Goal: Task Accomplishment & Management: Manage account settings

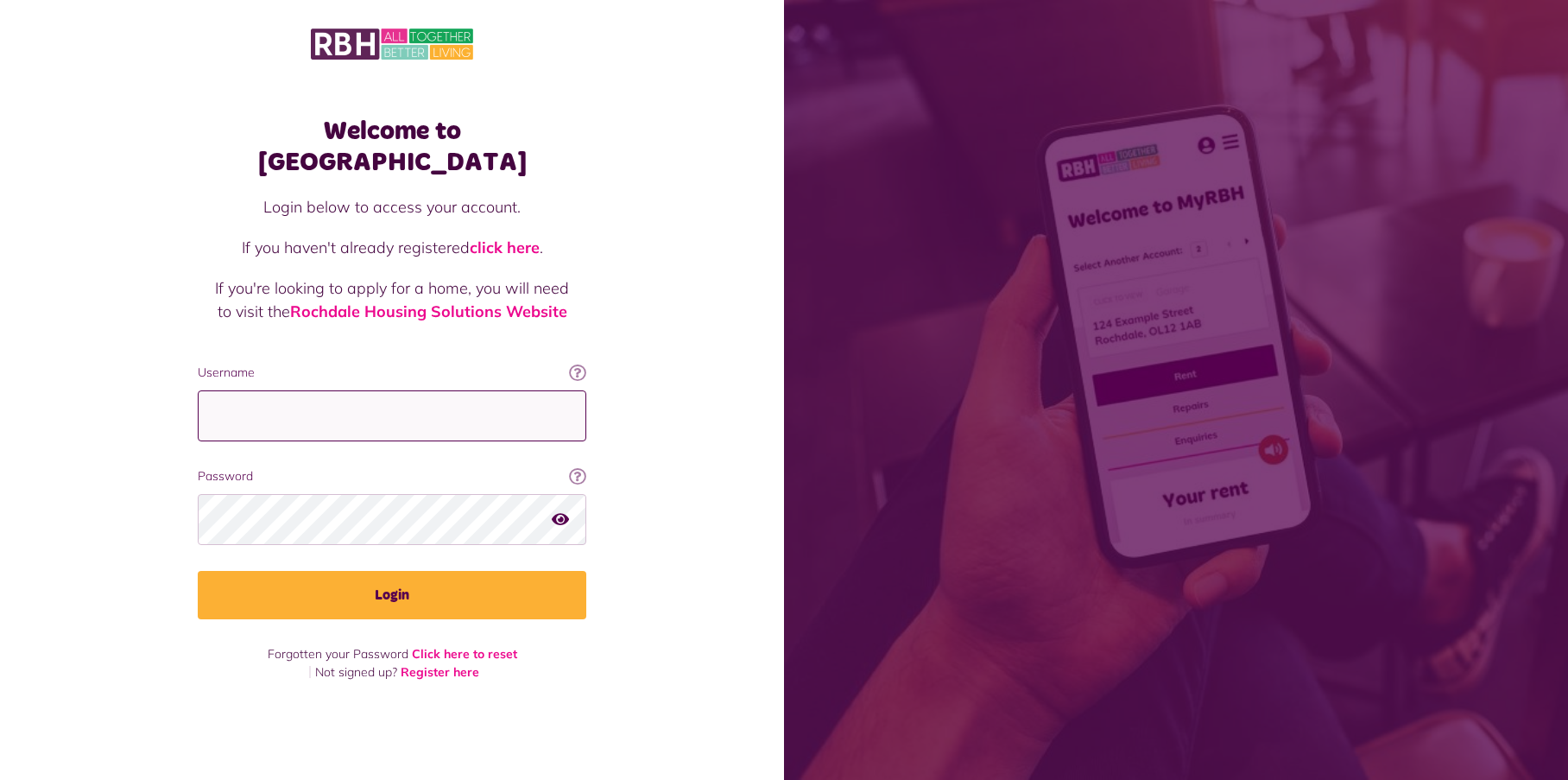
click at [341, 415] on input "Username" at bounding box center [392, 416] width 389 height 51
type input "**********"
click at [198, 571] on button "Login" at bounding box center [392, 596] width 389 height 48
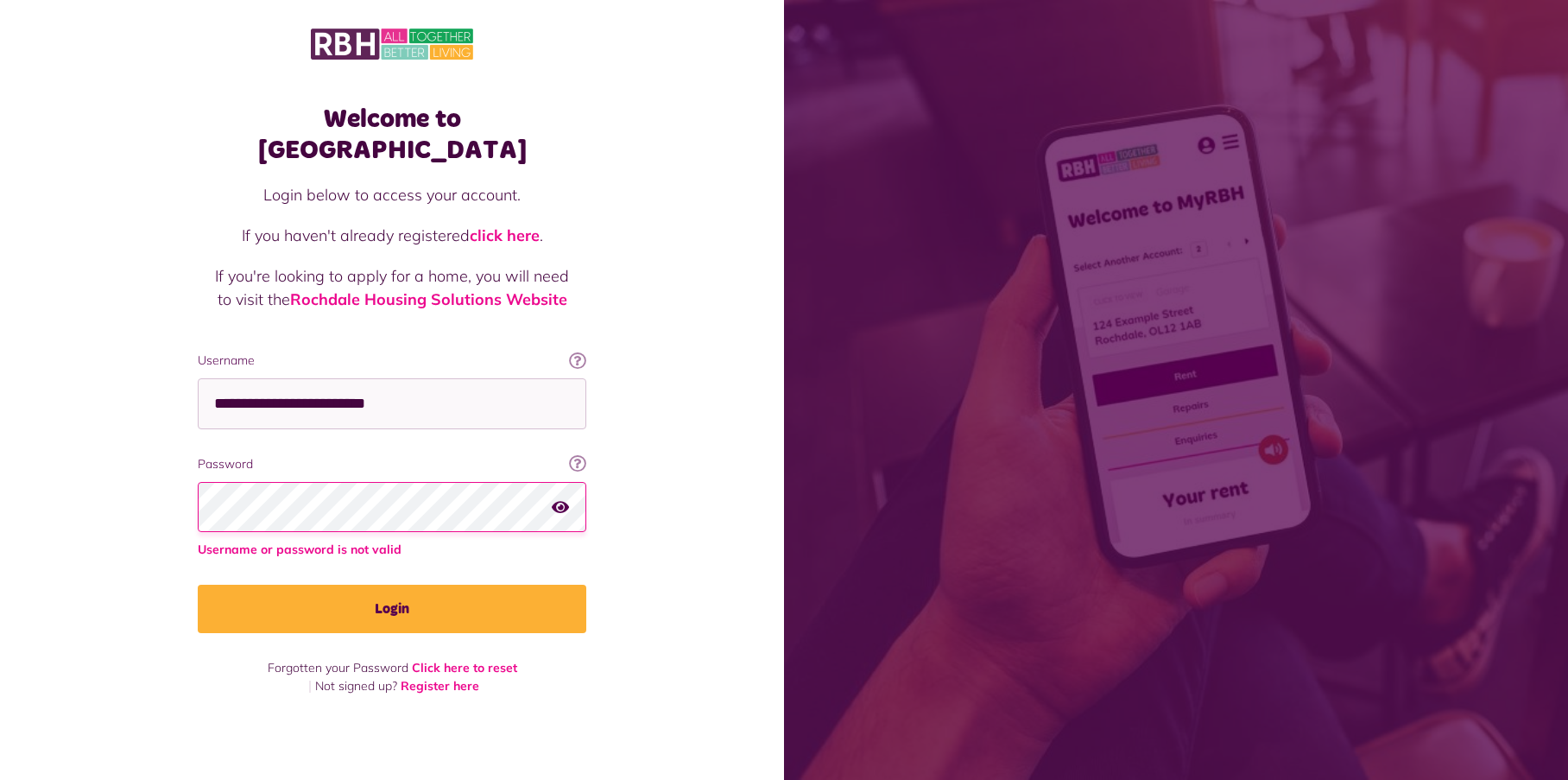
click at [198, 585] on button "Login" at bounding box center [392, 609] width 389 height 48
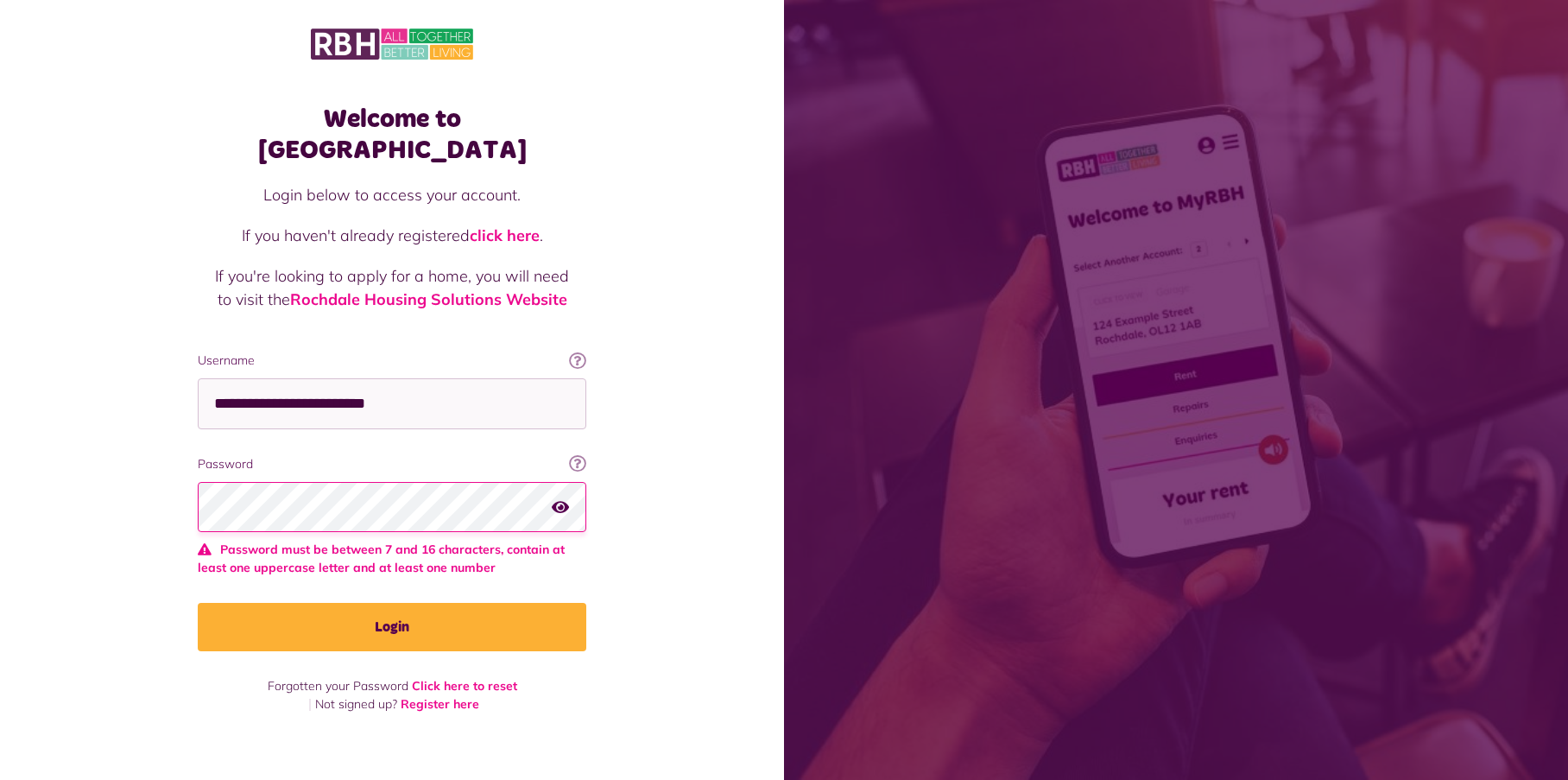
click at [560, 493] on div at bounding box center [392, 507] width 389 height 51
click at [562, 500] on icon "button" at bounding box center [561, 507] width 17 height 16
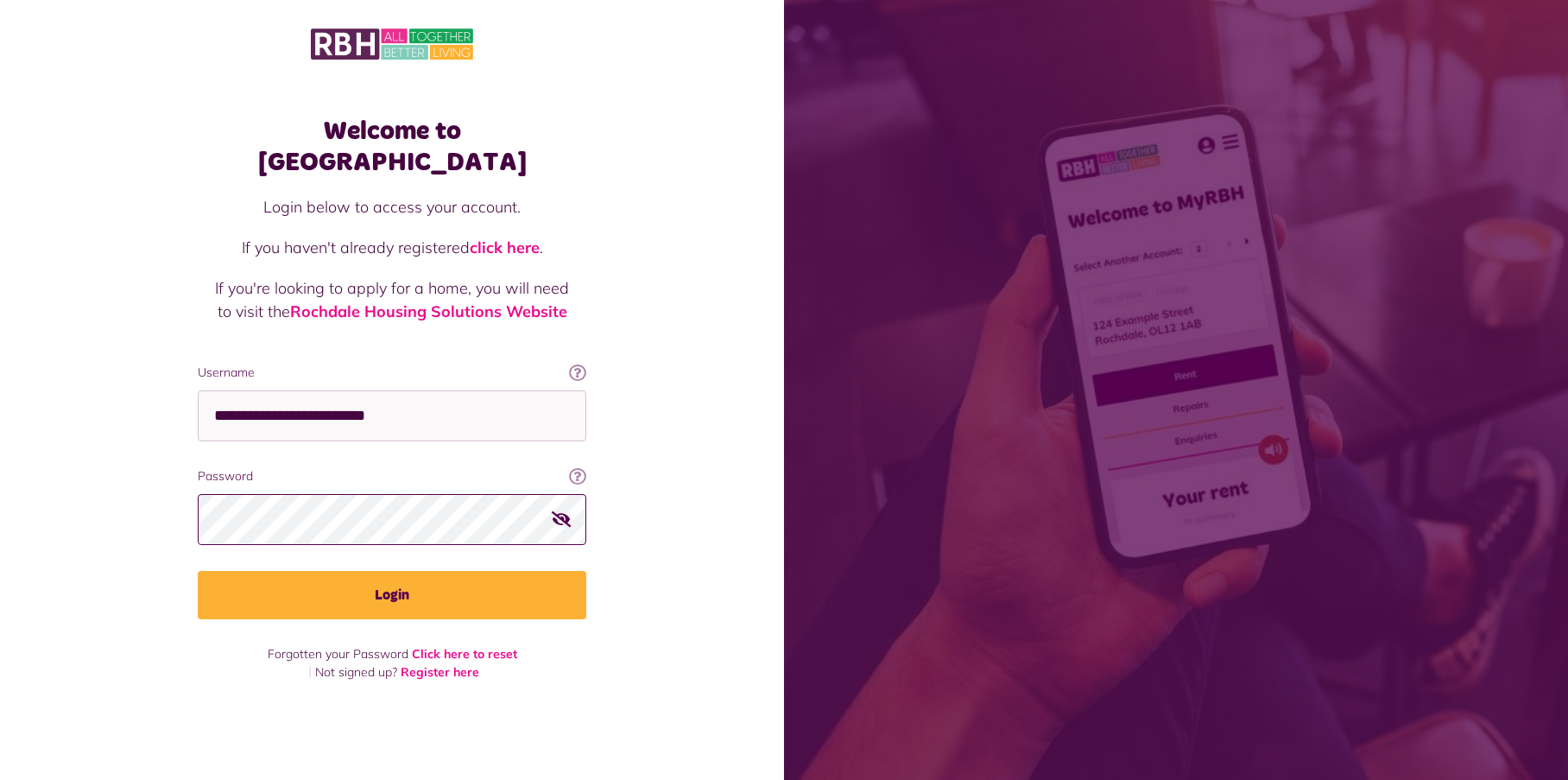
click at [198, 571] on button "Login" at bounding box center [392, 596] width 389 height 48
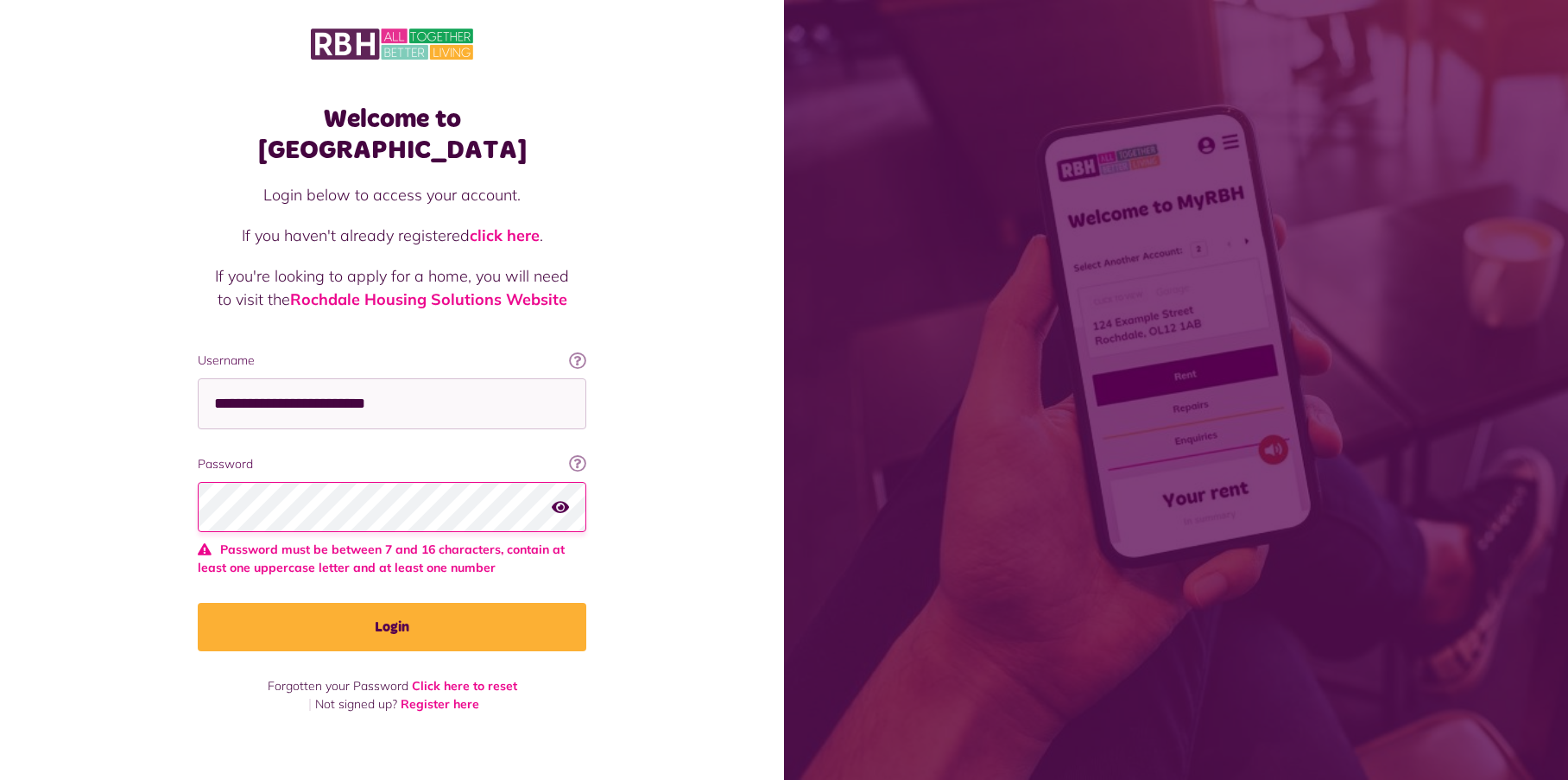
click at [561, 496] on button "button" at bounding box center [561, 507] width 17 height 23
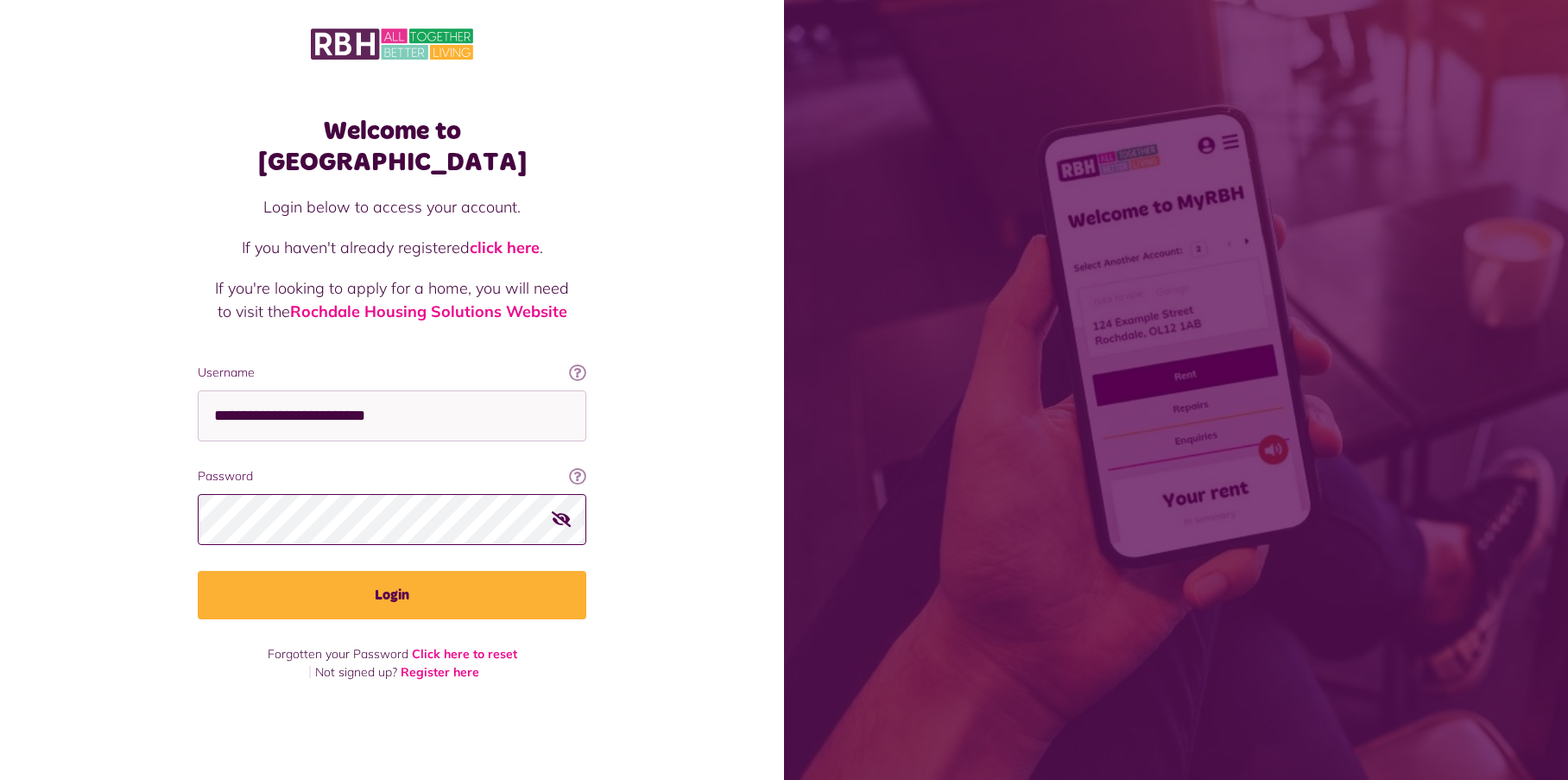
click at [198, 571] on button "Login" at bounding box center [392, 596] width 389 height 48
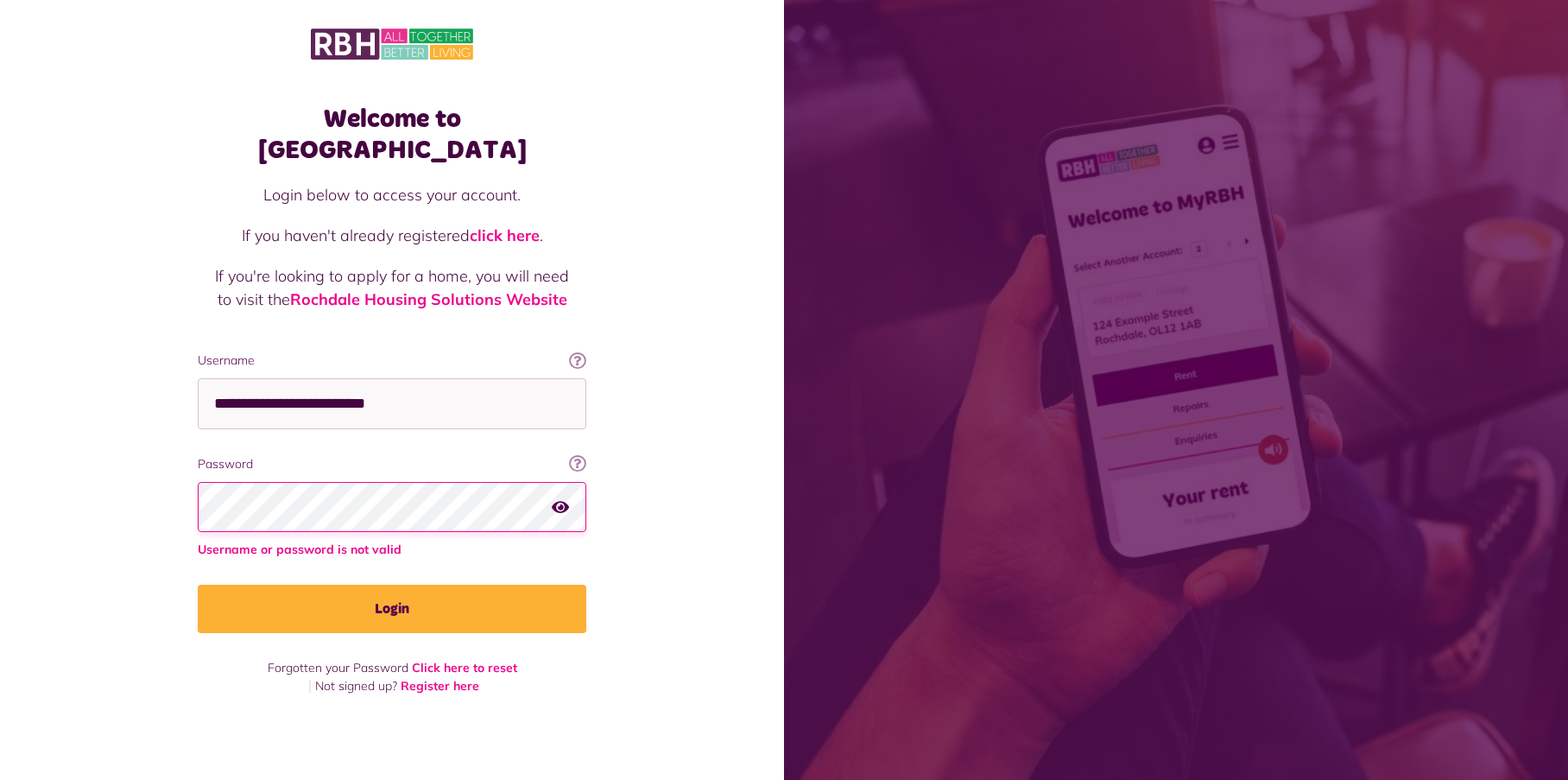
click at [198, 585] on button "Login" at bounding box center [392, 609] width 389 height 48
